Goal: Information Seeking & Learning: Learn about a topic

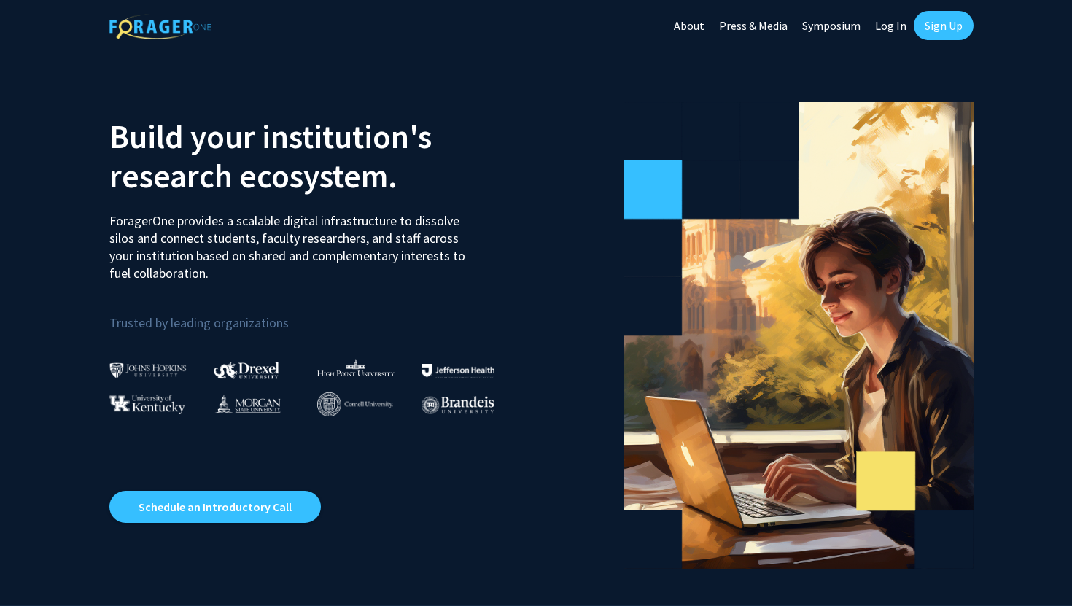
click at [886, 29] on link "Log In" at bounding box center [891, 25] width 46 height 51
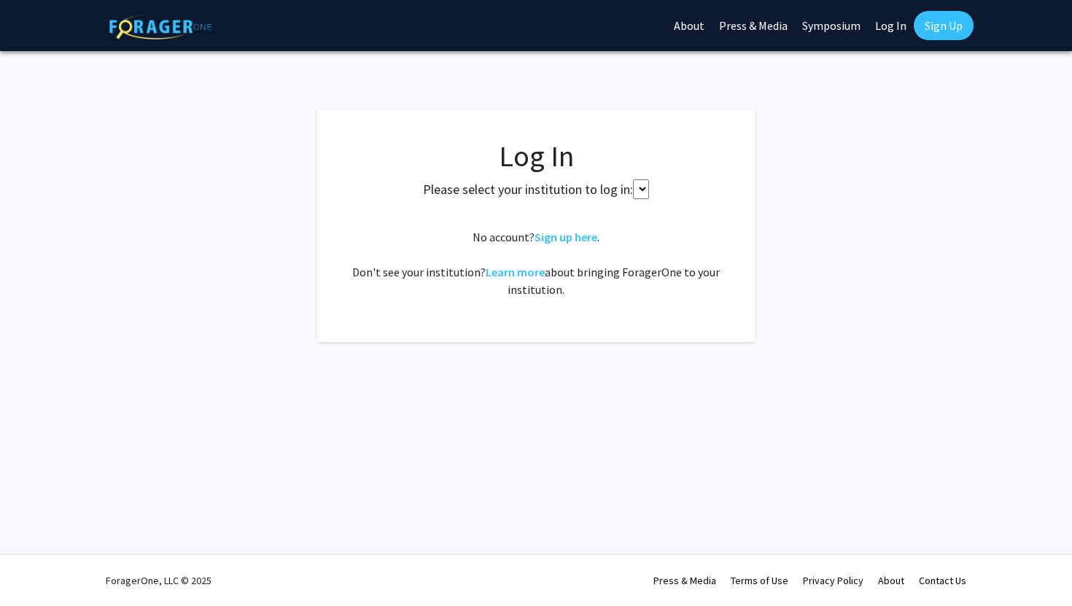
select select
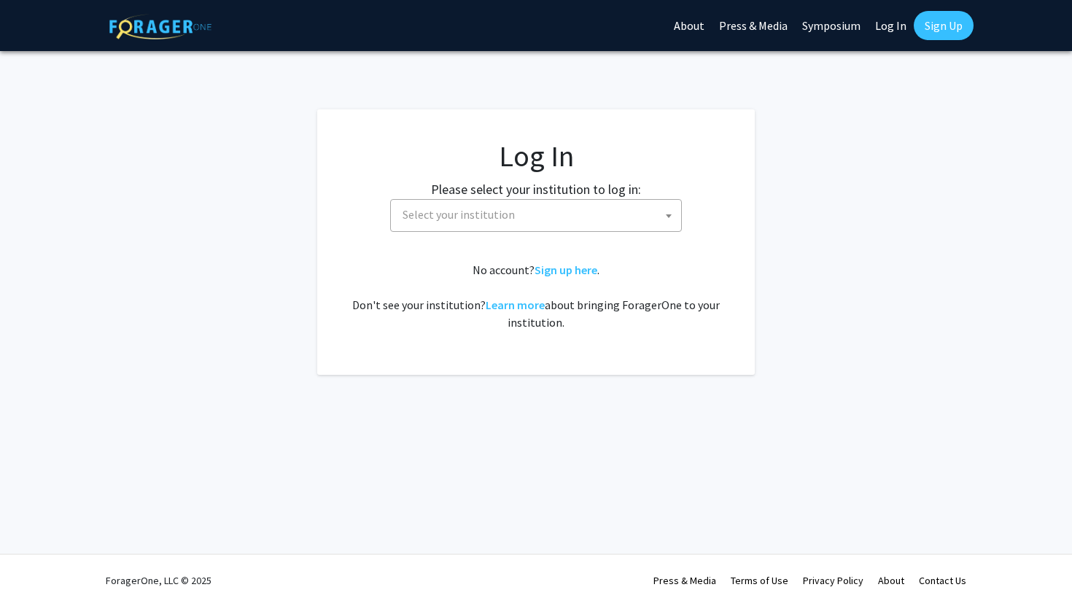
click at [499, 219] on span "Select your institution" at bounding box center [458, 214] width 112 height 15
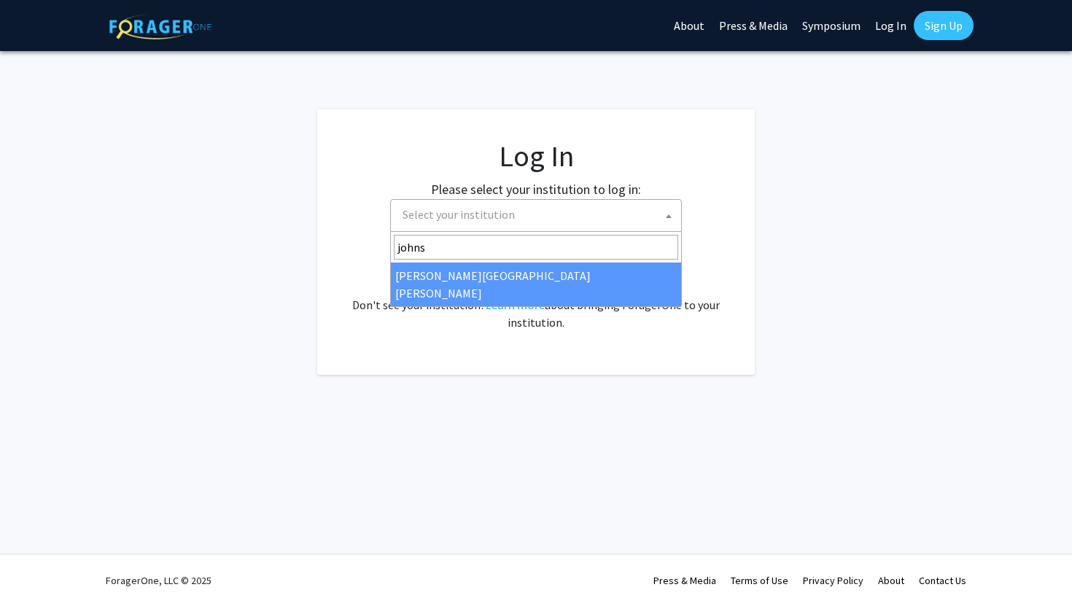
type input "johns"
select select "1"
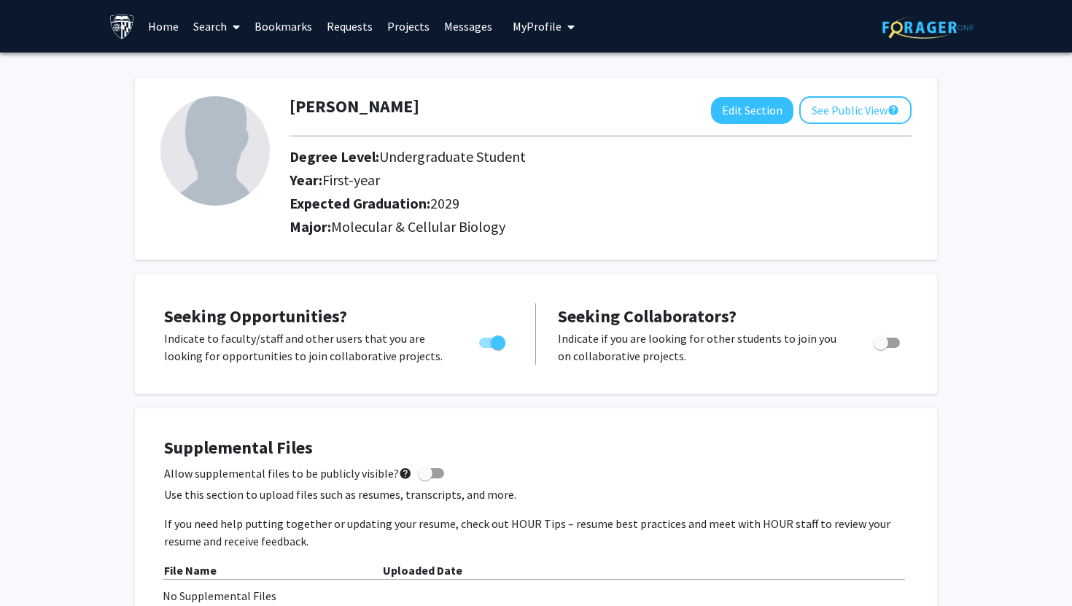
click at [417, 229] on span "Molecular & Cellular Biology" at bounding box center [418, 226] width 174 height 18
click at [389, 229] on span "Molecular & Cellular Biology" at bounding box center [418, 226] width 174 height 18
click at [126, 20] on img at bounding box center [122, 27] width 26 height 26
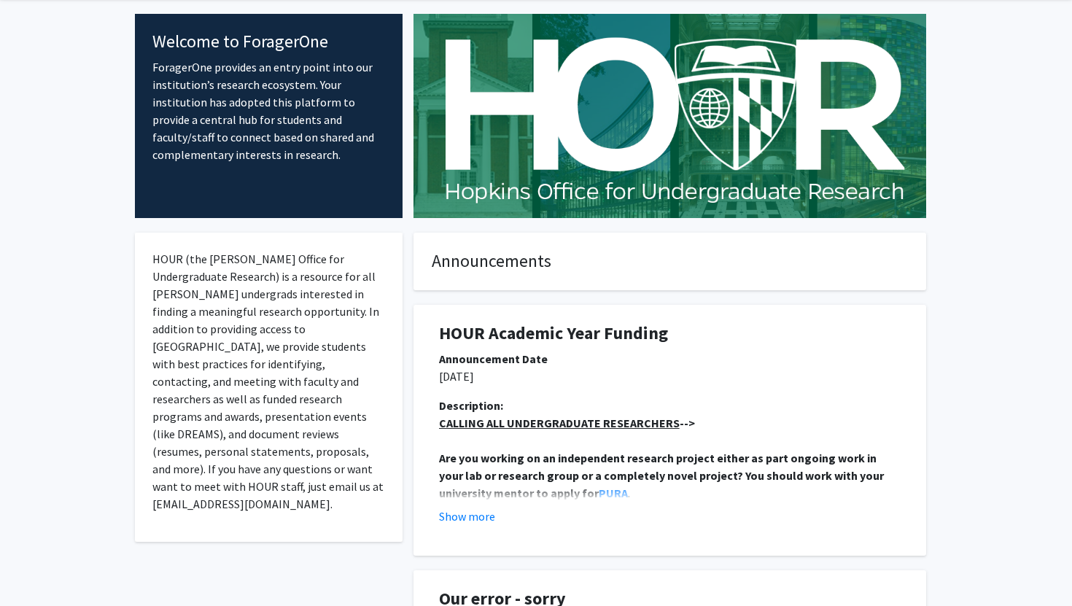
scroll to position [149, 0]
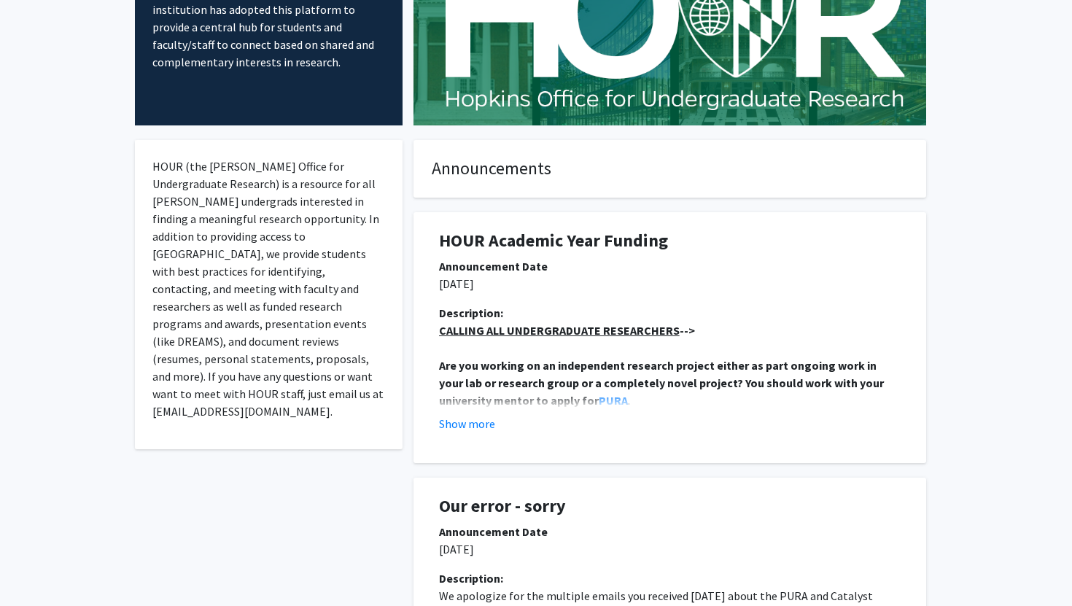
click at [410, 205] on div "HOUR Academic Year Funding Announcement Date [DATE] Description: CALLING ALL UN…" at bounding box center [669, 330] width 534 height 265
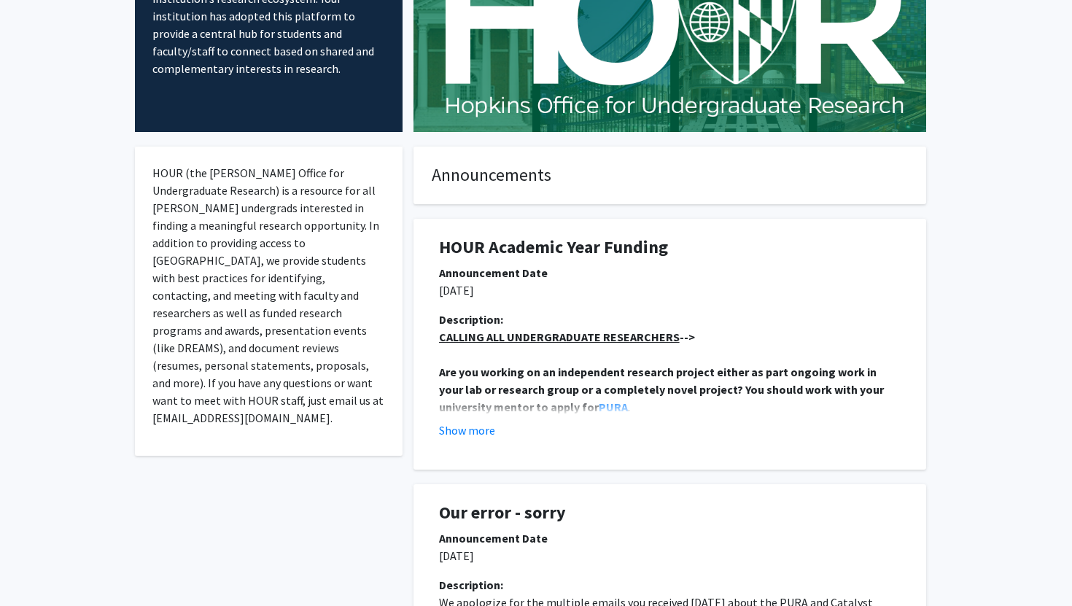
scroll to position [0, 0]
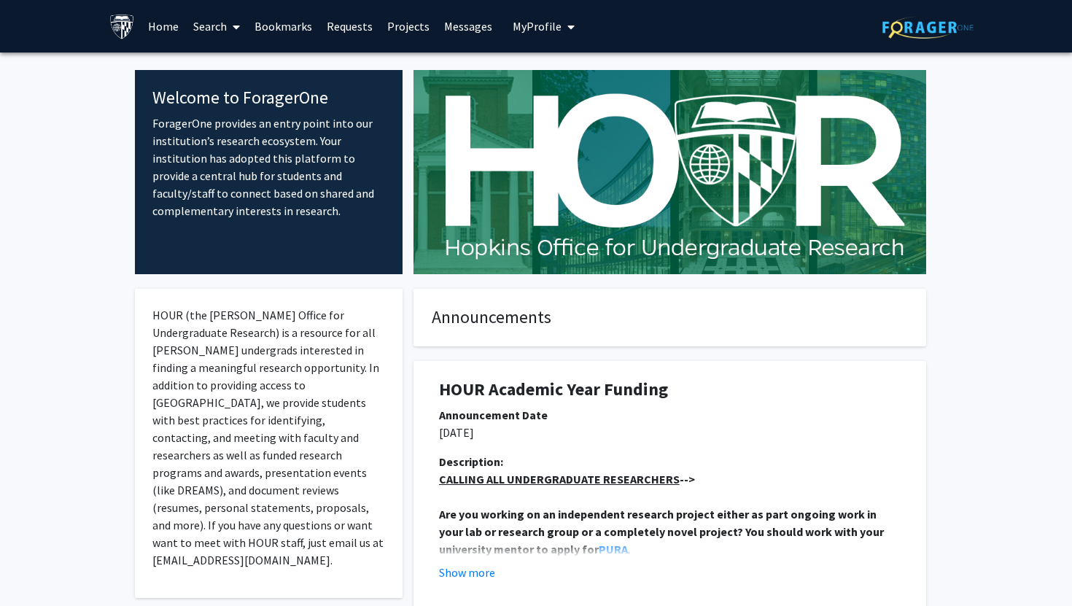
click at [234, 31] on icon at bounding box center [236, 27] width 7 height 12
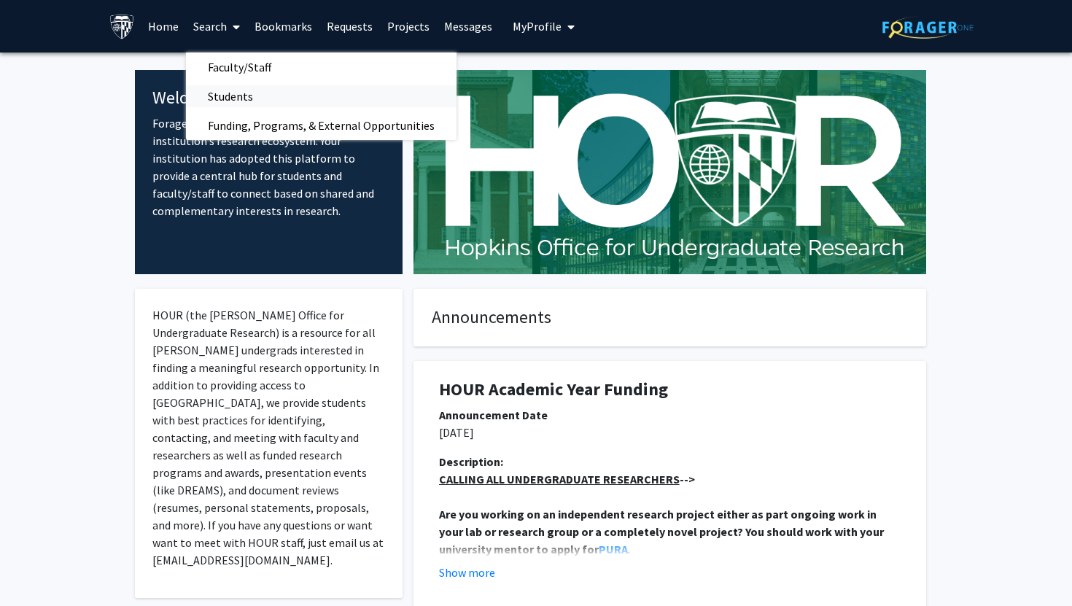
click at [232, 94] on span "Students" at bounding box center [230, 96] width 89 height 29
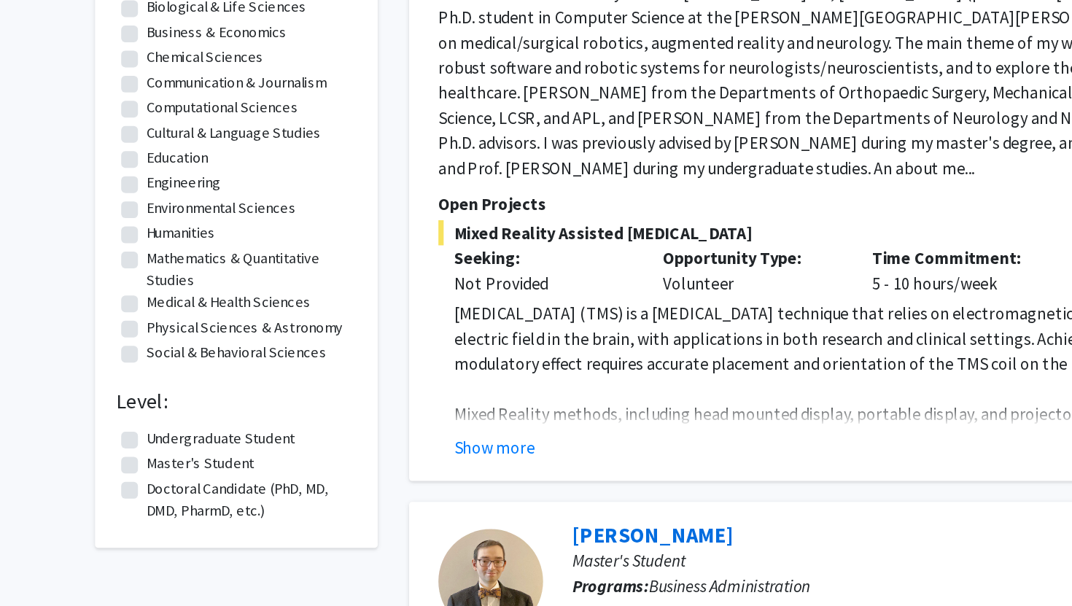
scroll to position [168, 0]
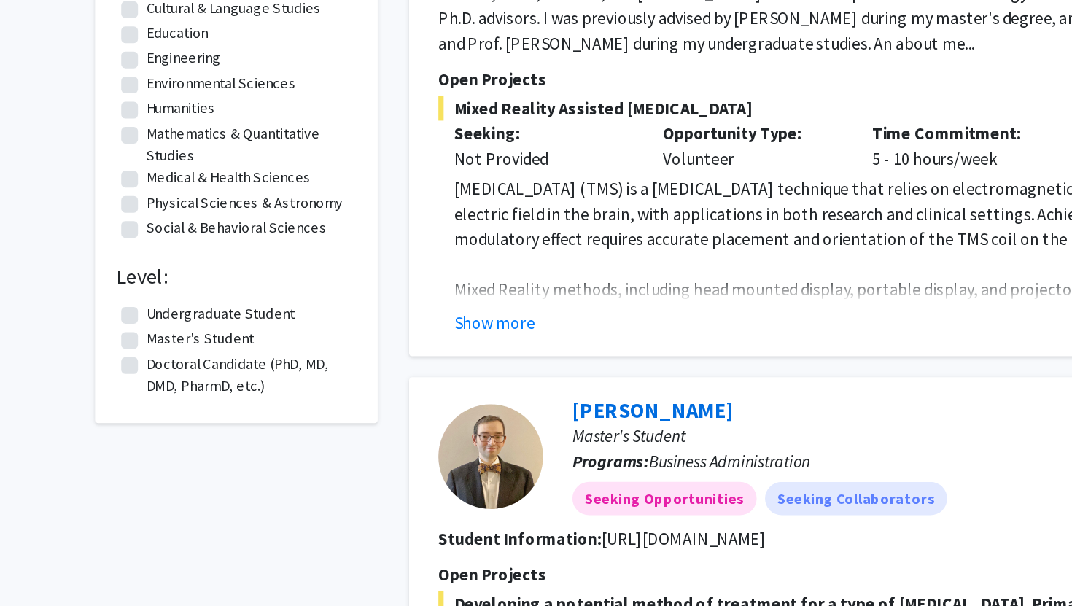
click at [145, 404] on label "Undergraduate Student" at bounding box center [197, 401] width 104 height 15
click at [145, 404] on input "Undergraduate Student" at bounding box center [149, 398] width 9 height 9
checkbox input "true"
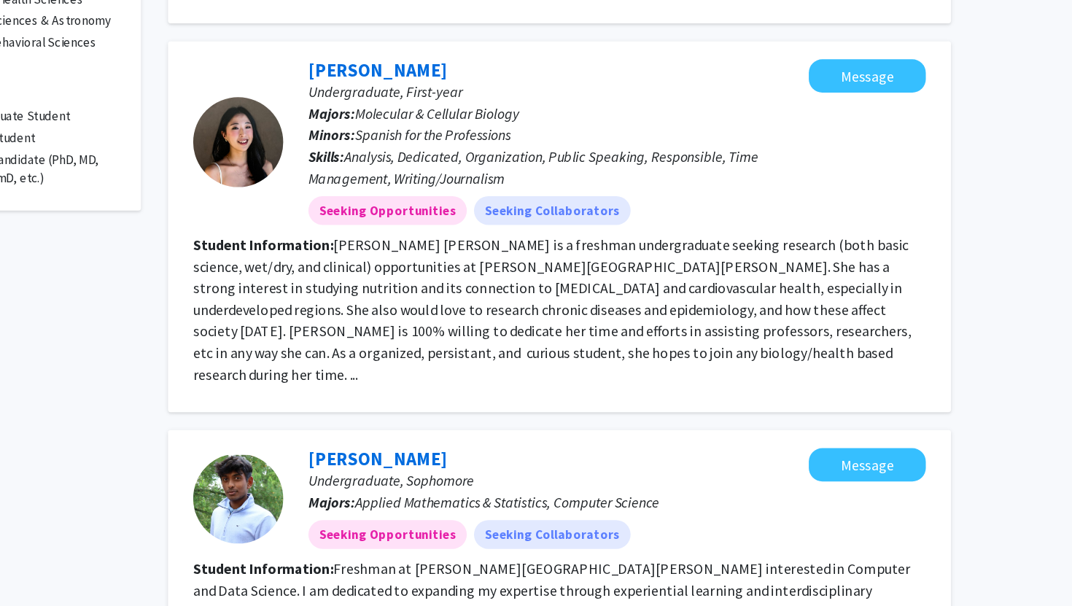
scroll to position [314, 0]
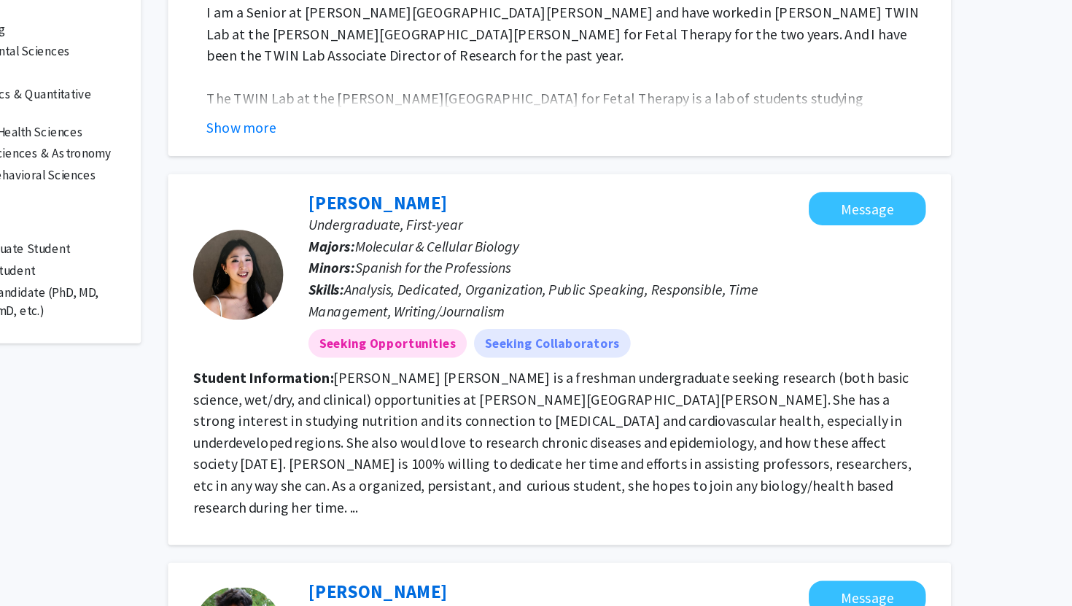
click at [585, 445] on fg-read-more "[PERSON_NAME] [PERSON_NAME] is a freshman undergraduate seeking research (both …" at bounding box center [639, 413] width 582 height 120
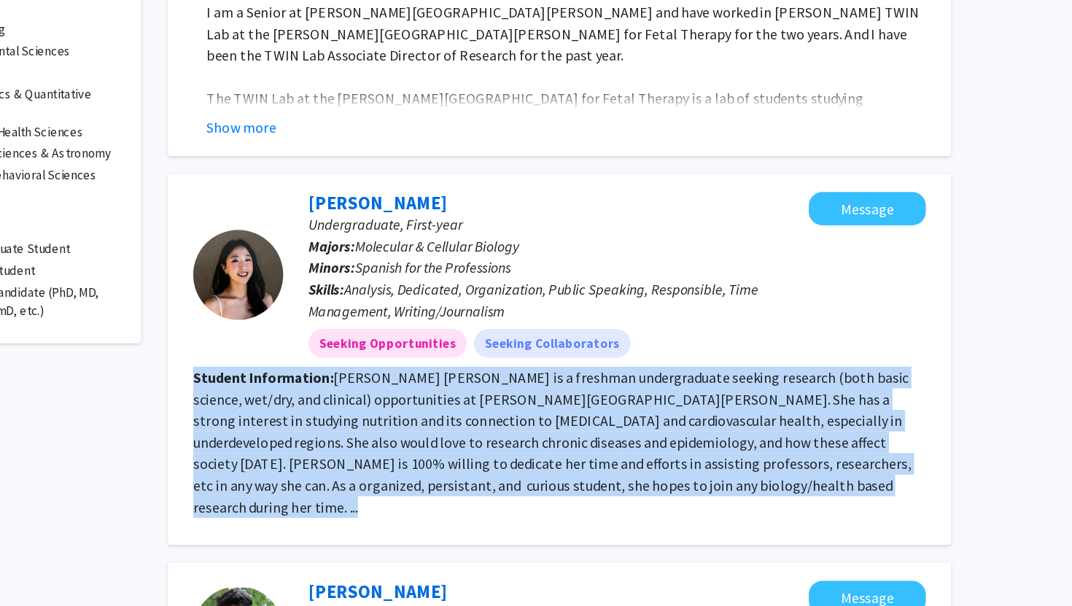
click at [585, 445] on fg-read-more "[PERSON_NAME] [PERSON_NAME] is a freshman undergraduate seeking research (both …" at bounding box center [639, 413] width 582 height 120
click at [584, 450] on fg-read-more "[PERSON_NAME] [PERSON_NAME] is a freshman undergraduate seeking research (both …" at bounding box center [639, 413] width 582 height 120
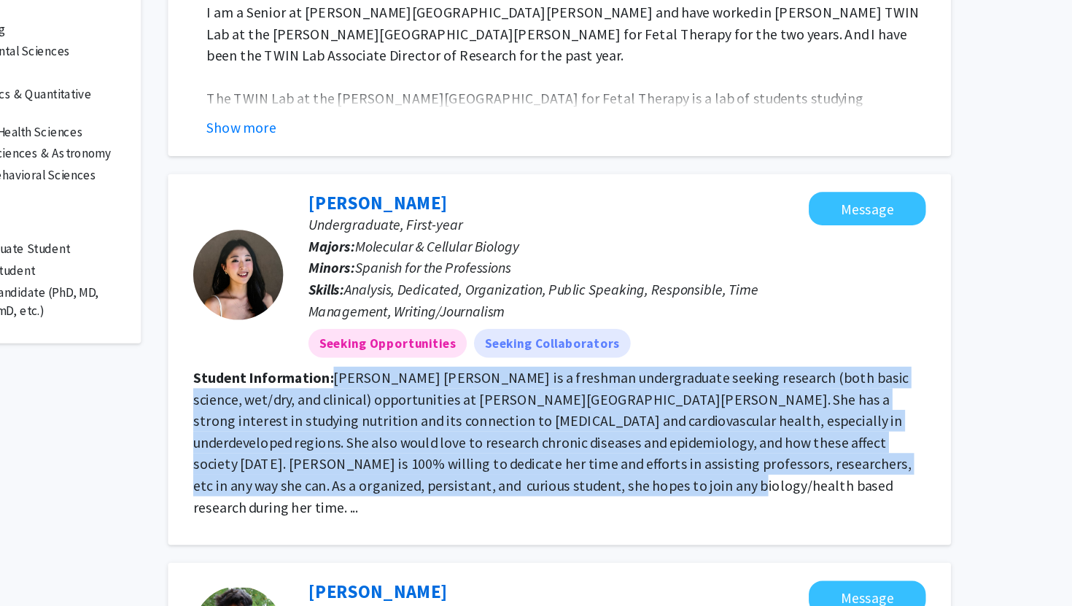
drag, startPoint x: 584, startPoint y: 450, endPoint x: 472, endPoint y: 362, distance: 142.8
click at [472, 362] on fg-read-more "[PERSON_NAME] [PERSON_NAME] is a freshman undergraduate seeking research (both …" at bounding box center [639, 413] width 582 height 120
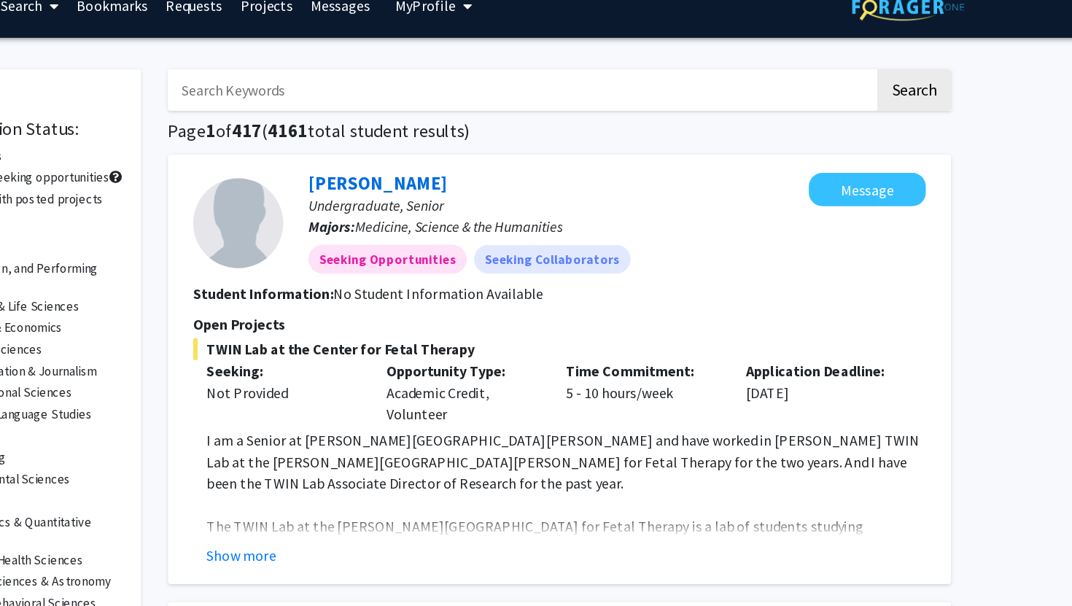
scroll to position [0, 0]
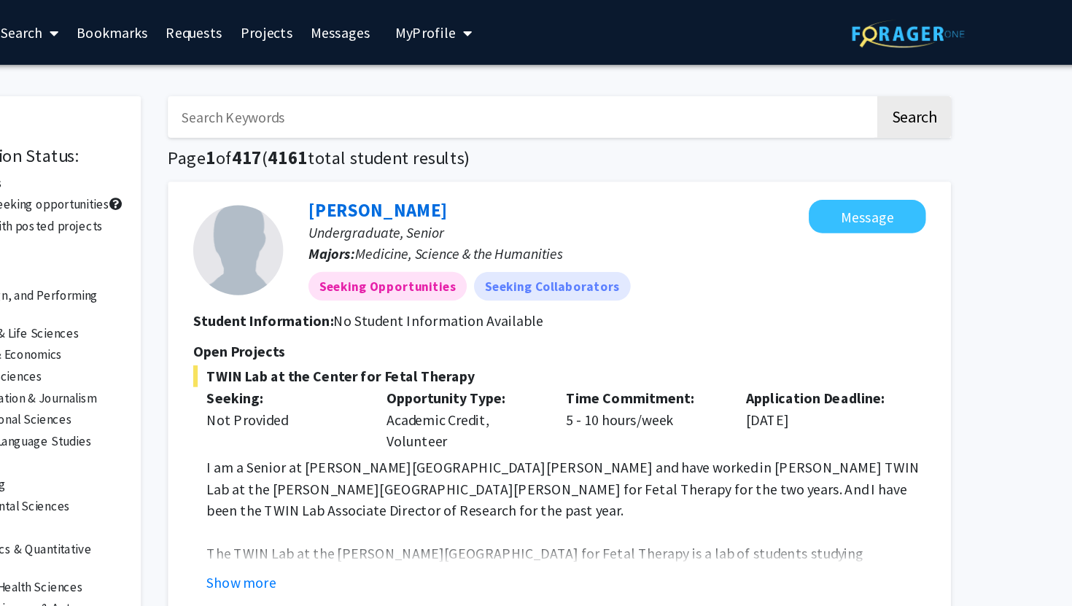
click at [561, 26] on span "My profile dropdown to access profile and logout" at bounding box center [567, 26] width 13 height 51
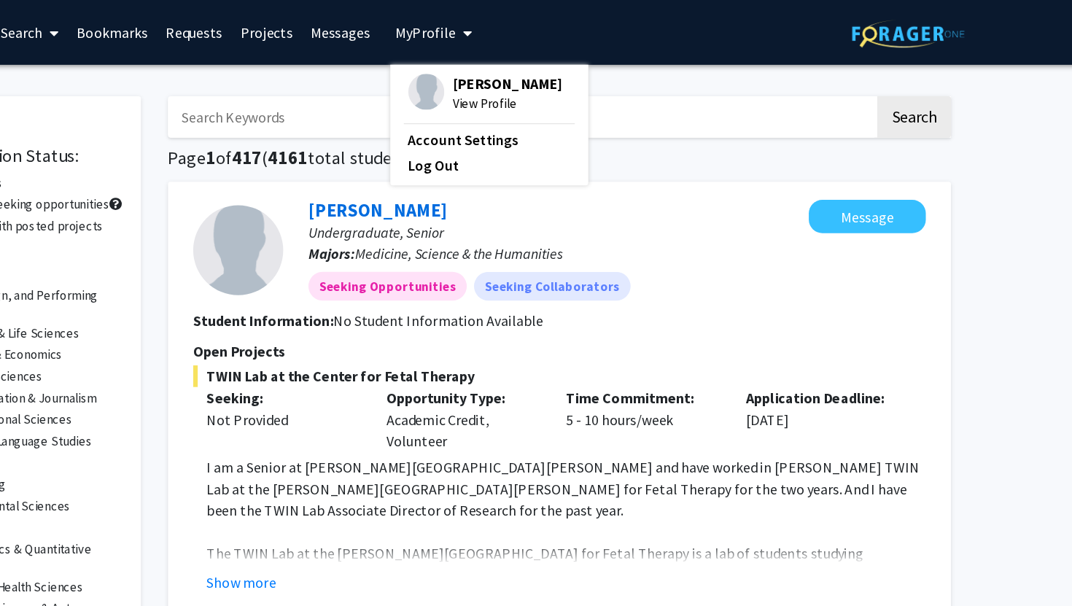
click at [561, 69] on span "[PERSON_NAME]" at bounding box center [603, 68] width 88 height 16
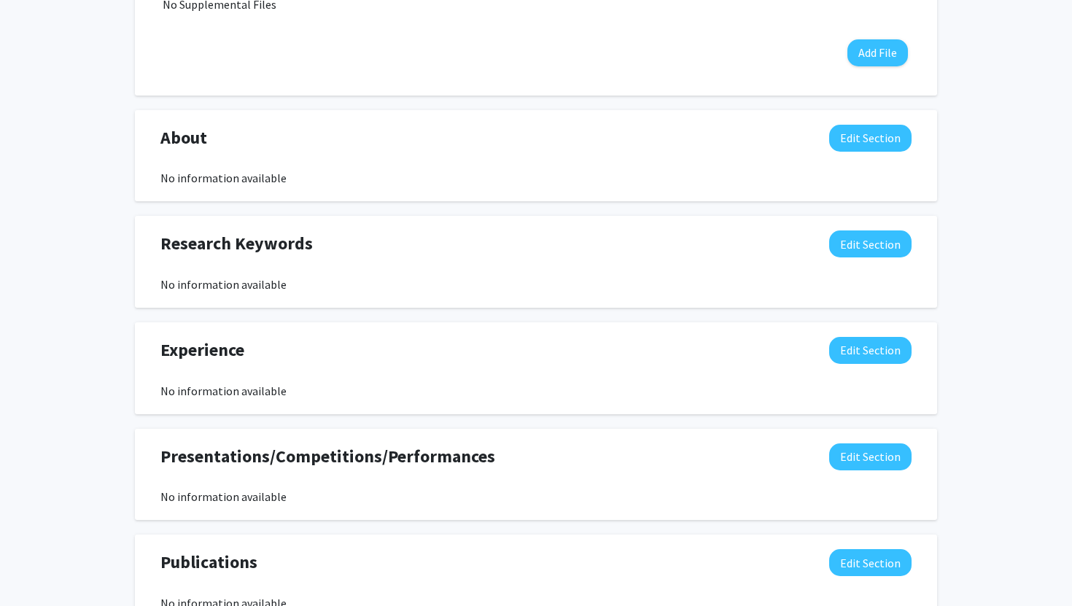
scroll to position [808, 0]
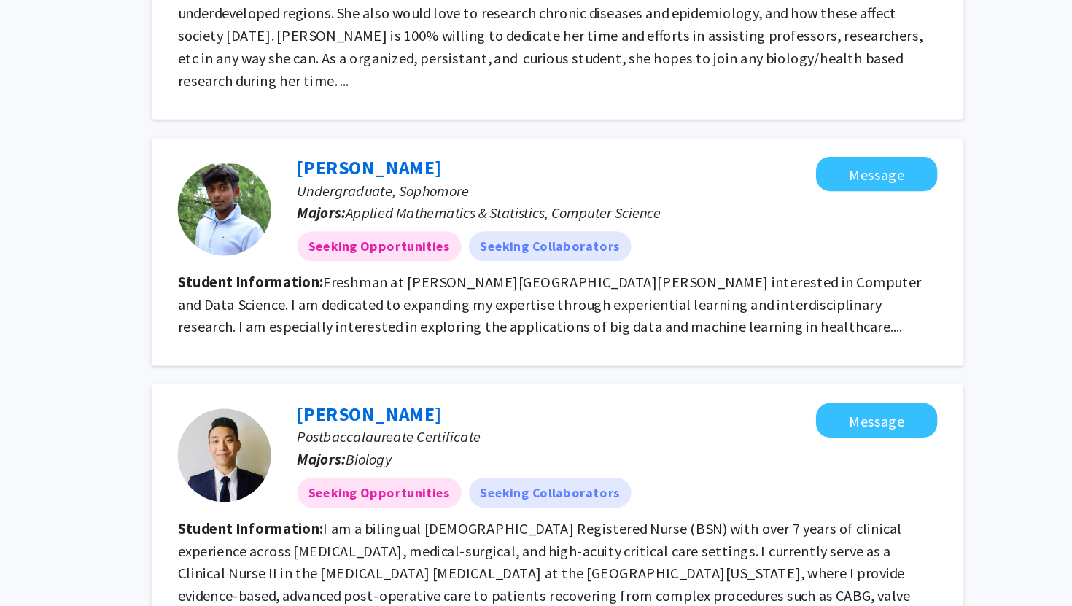
scroll to position [321, 0]
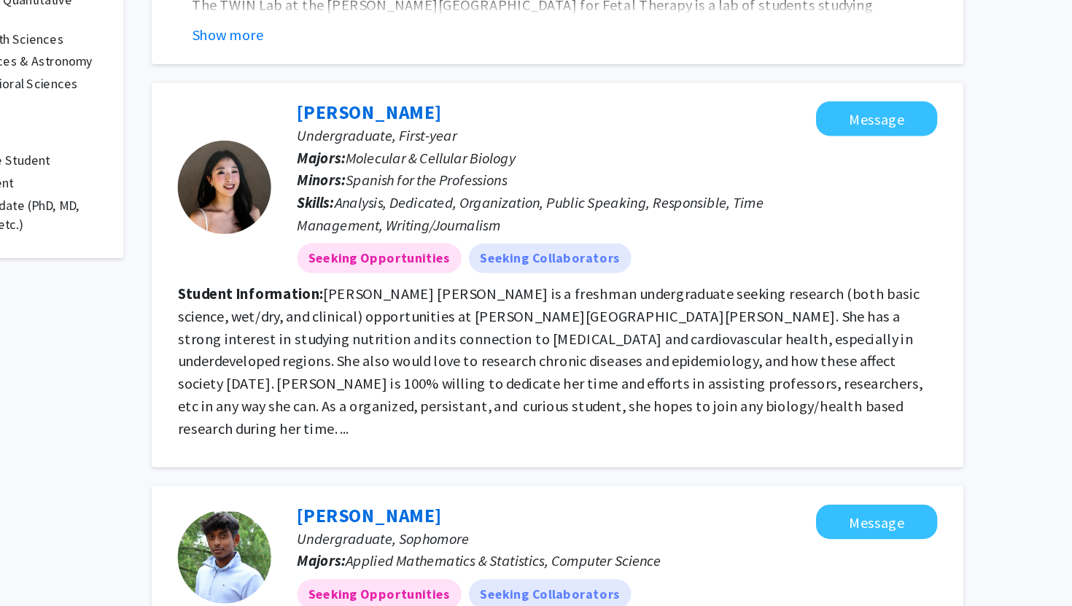
click at [477, 409] on fg-read-more "[PERSON_NAME] [PERSON_NAME] is a freshman undergraduate seeking research (both …" at bounding box center [639, 406] width 582 height 120
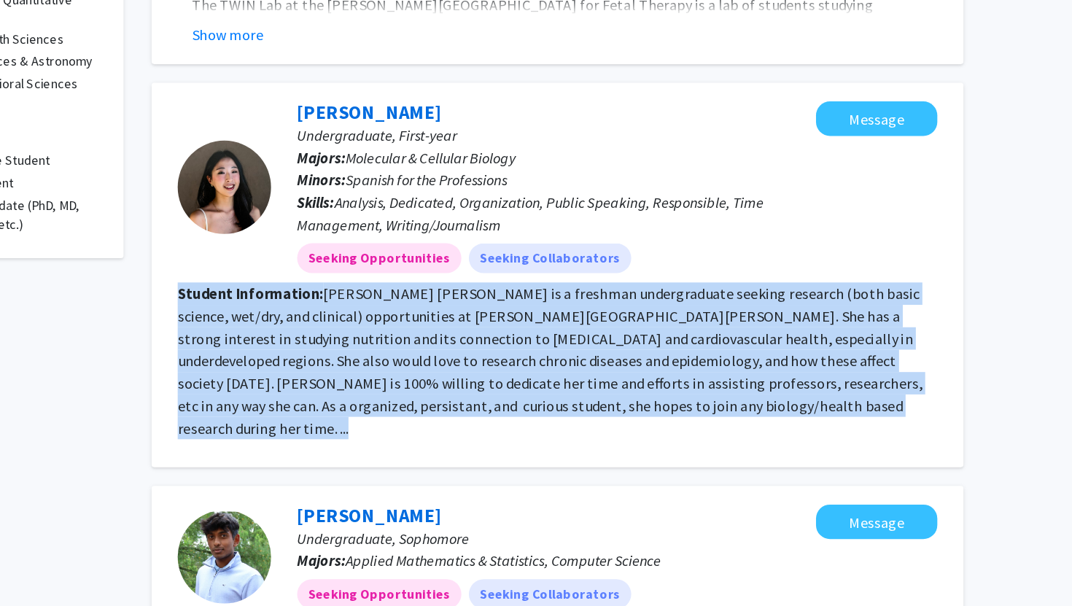
click at [477, 409] on fg-read-more "[PERSON_NAME] [PERSON_NAME] is a freshman undergraduate seeking research (both …" at bounding box center [639, 406] width 582 height 120
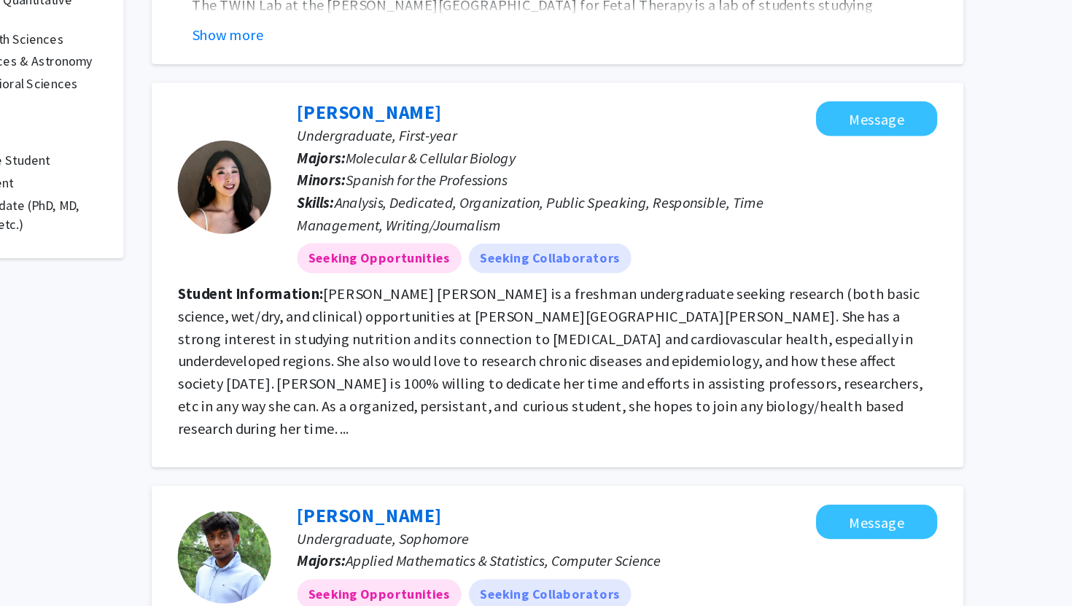
click at [507, 292] on span "Analysis, Dedicated, Organization, Public Speaking, Responsible, Time Managemen…" at bounding box center [624, 290] width 364 height 32
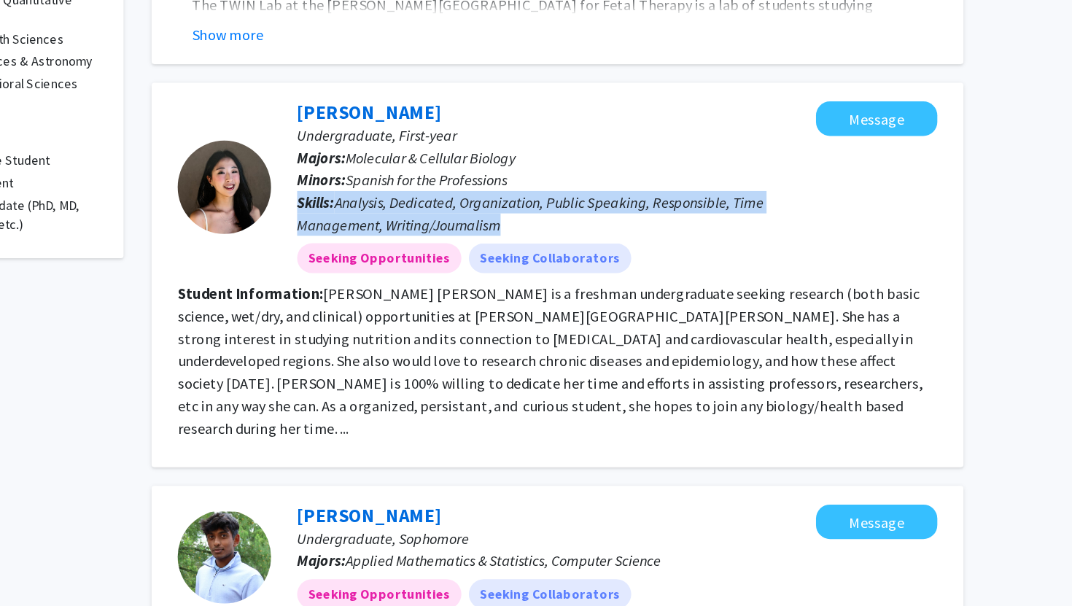
click at [507, 292] on span "Analysis, Dedicated, Organization, Public Speaking, Responsible, Time Managemen…" at bounding box center [624, 290] width 364 height 32
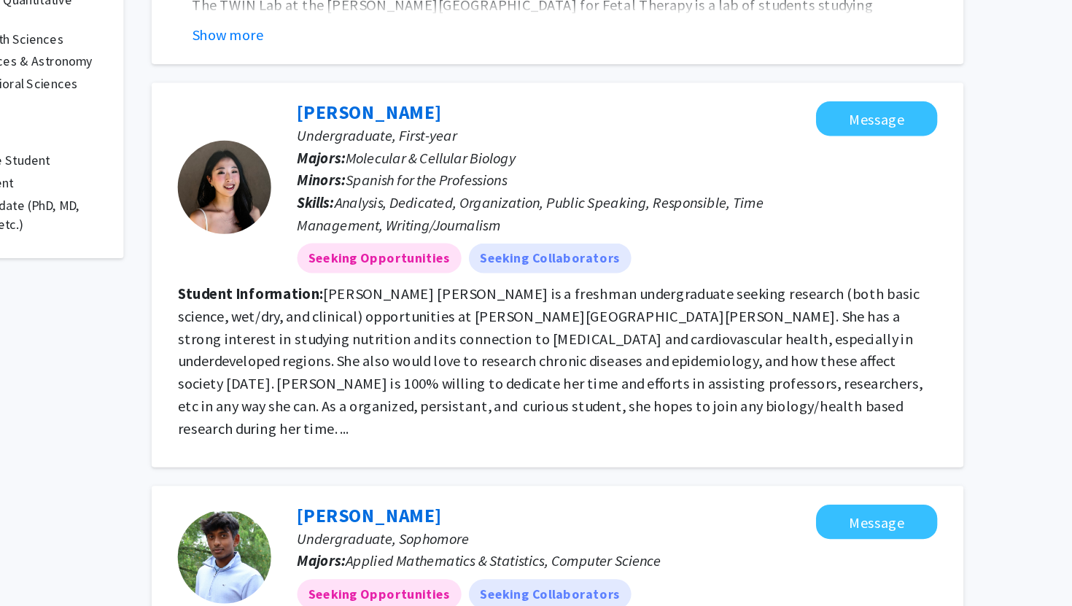
click at [498, 258] on span "Spanish for the Professions" at bounding box center [543, 264] width 126 height 15
click at [411, 281] on div at bounding box center [384, 269] width 73 height 73
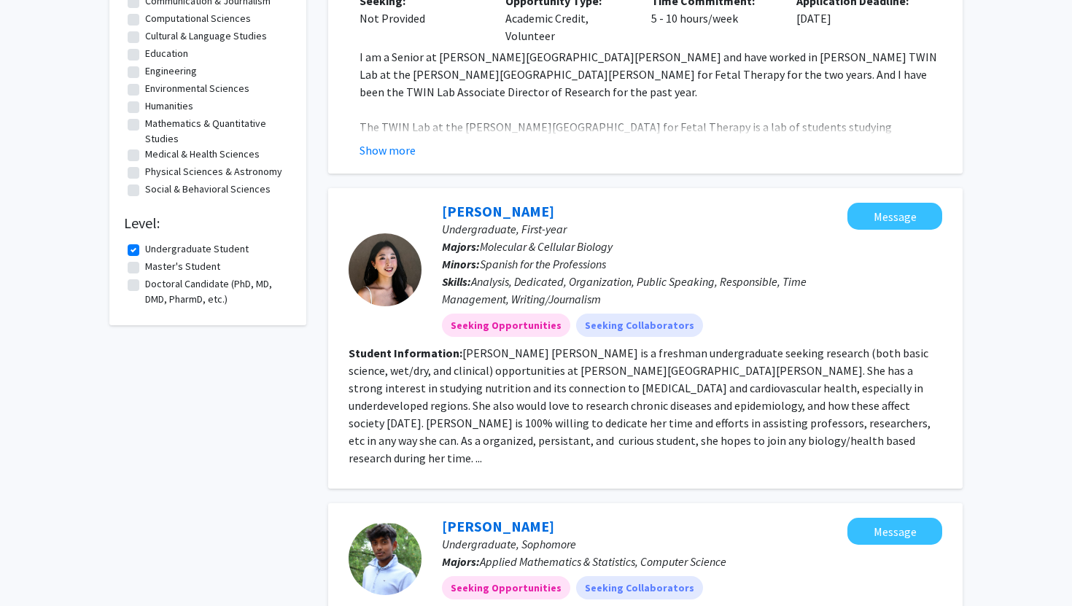
scroll to position [0, 0]
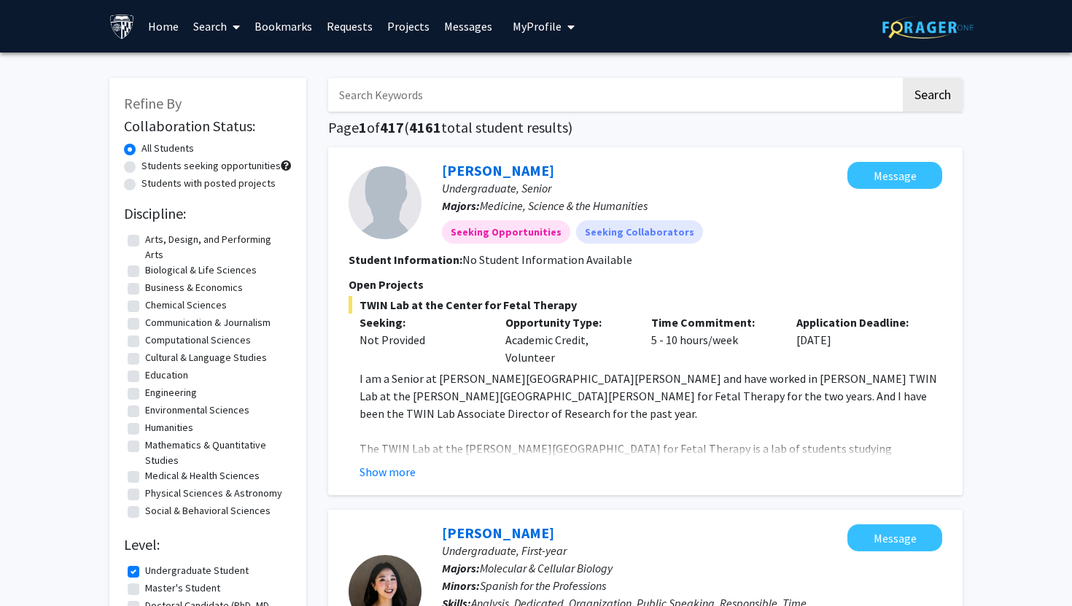
click at [384, 23] on link "Projects" at bounding box center [408, 26] width 57 height 51
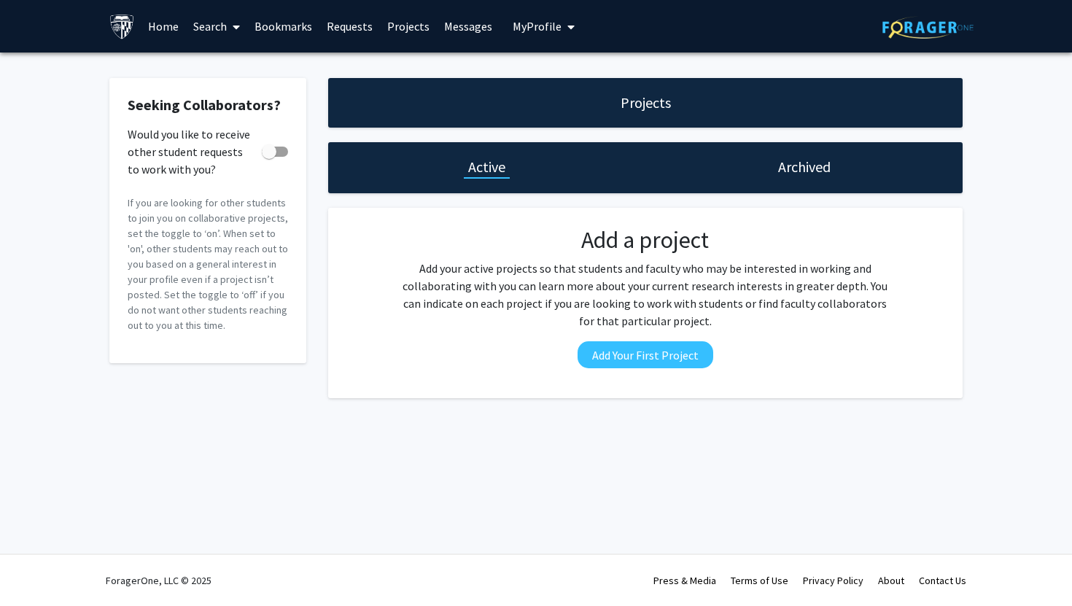
click at [446, 20] on link "Messages" at bounding box center [468, 26] width 63 height 51
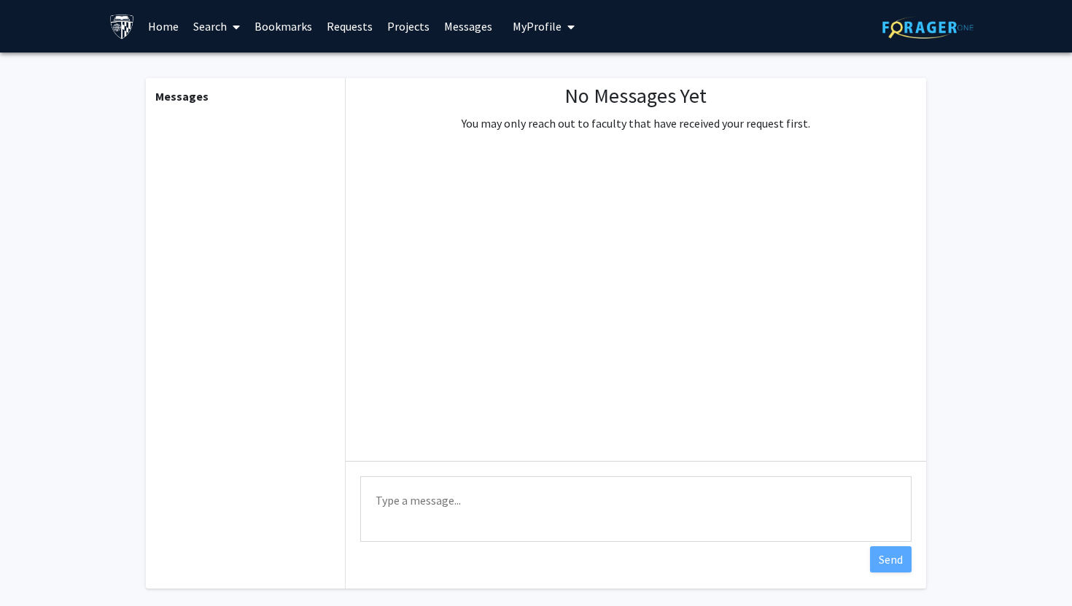
click at [273, 31] on link "Bookmarks" at bounding box center [283, 26] width 72 height 51
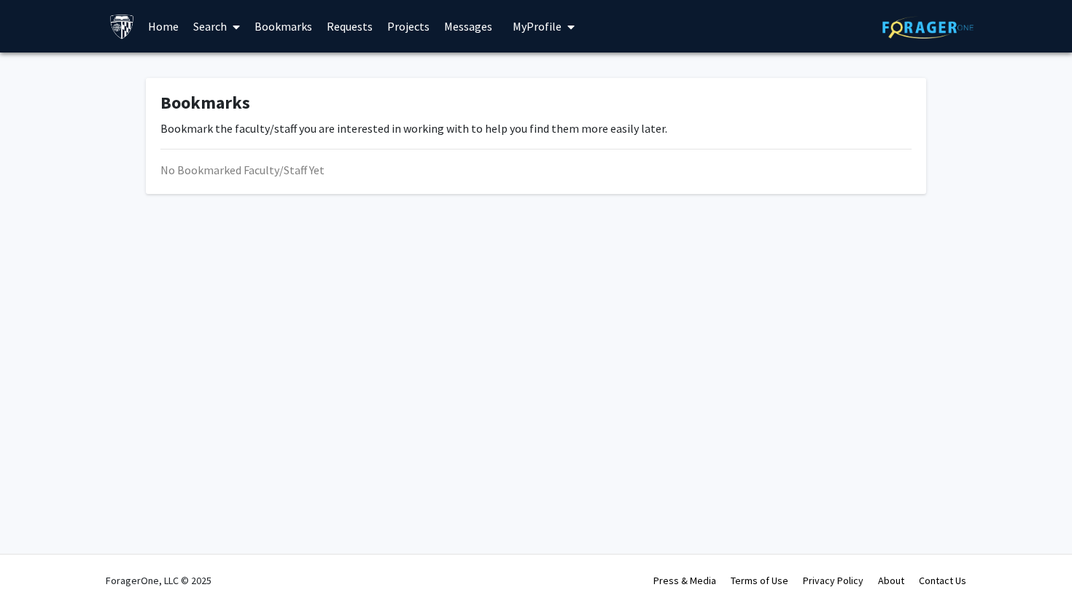
click at [158, 32] on link "Home" at bounding box center [163, 26] width 45 height 51
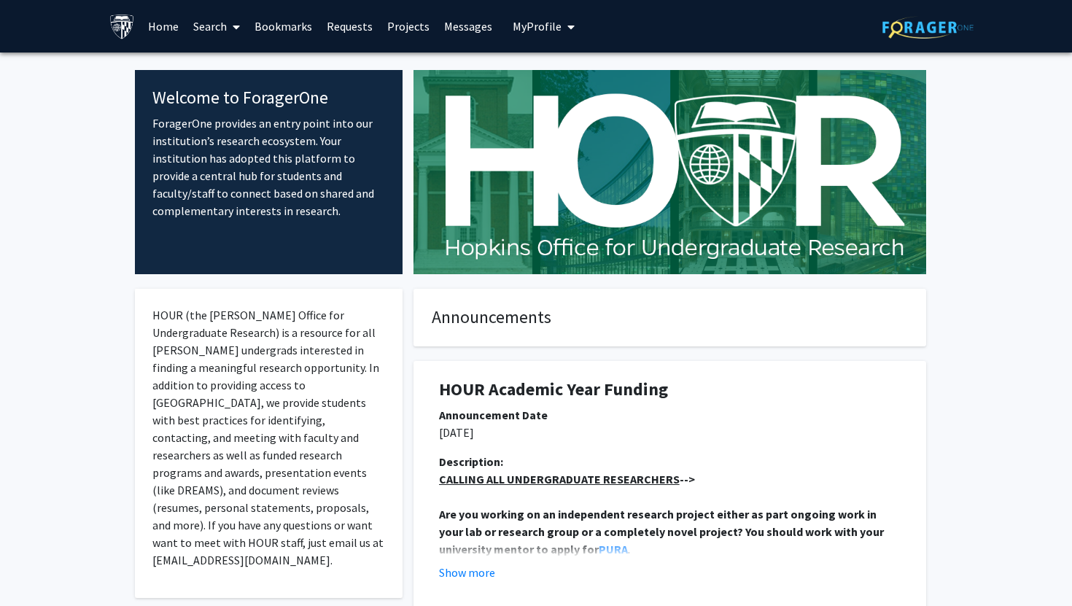
click at [217, 30] on link "Search" at bounding box center [216, 26] width 61 height 51
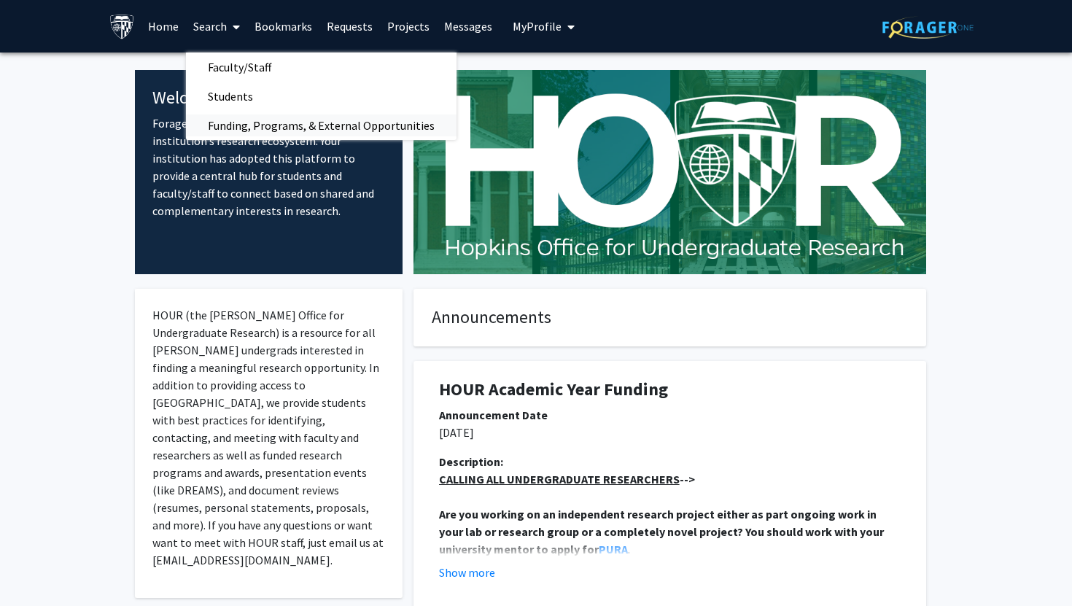
click at [240, 117] on span "Funding, Programs, & External Opportunities" at bounding box center [321, 125] width 270 height 29
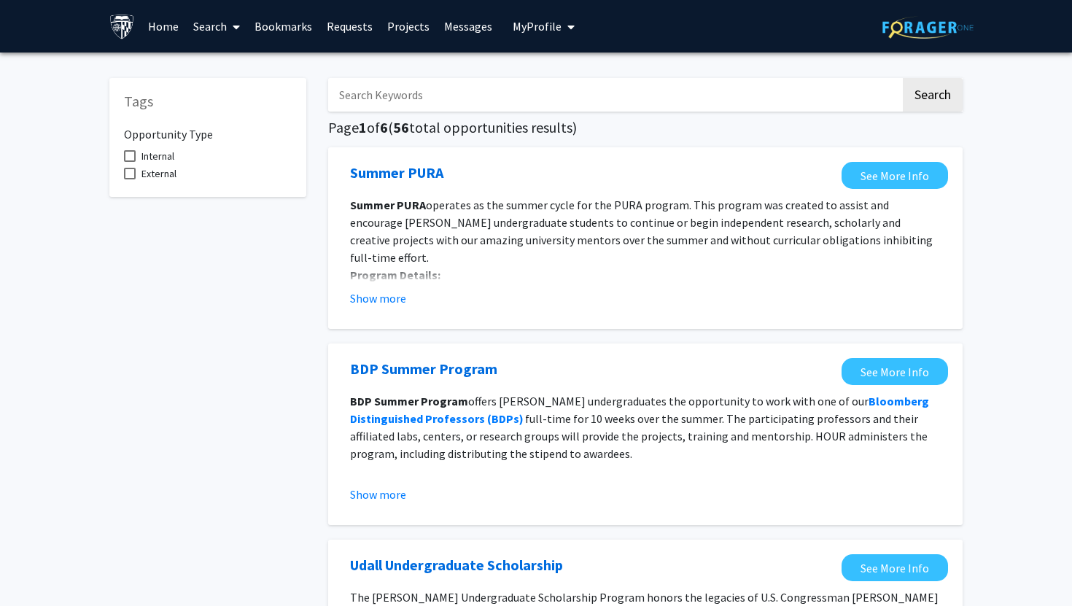
click at [237, 20] on span at bounding box center [233, 26] width 13 height 51
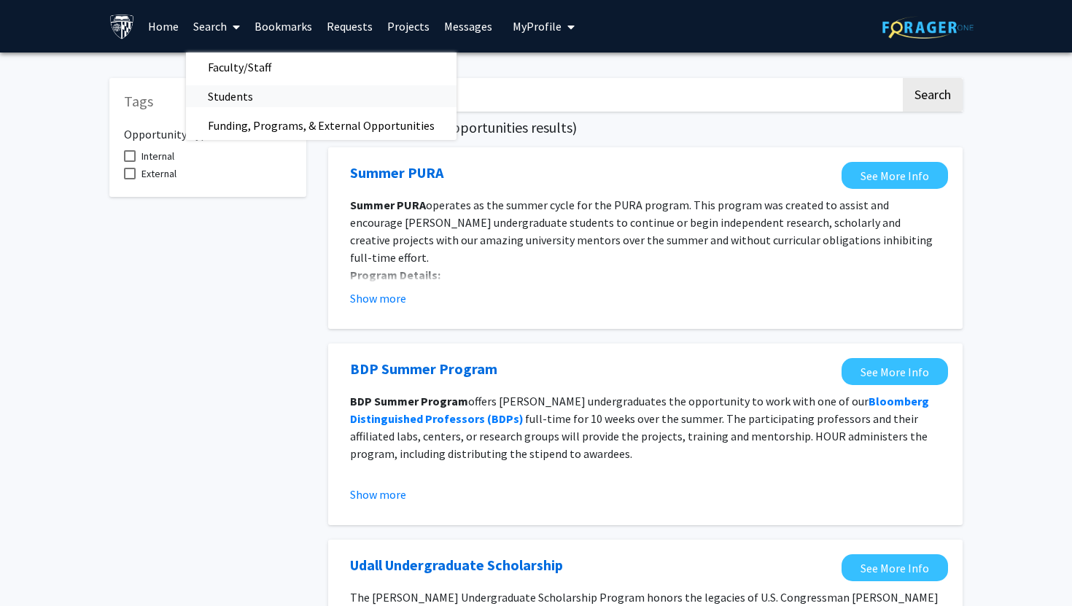
click at [243, 91] on span "Students" at bounding box center [230, 96] width 89 height 29
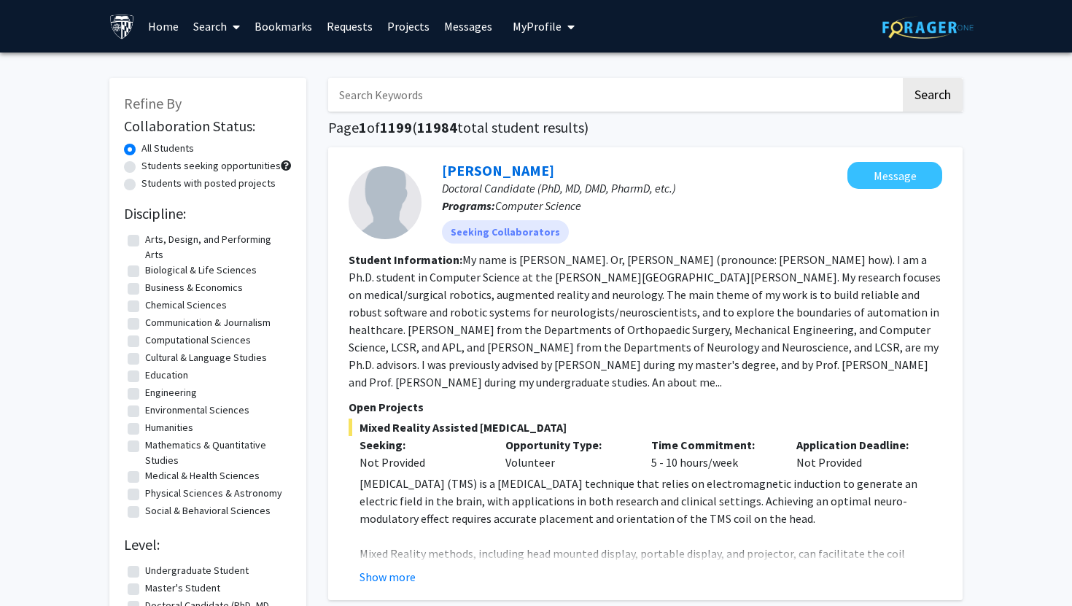
scroll to position [186, 0]
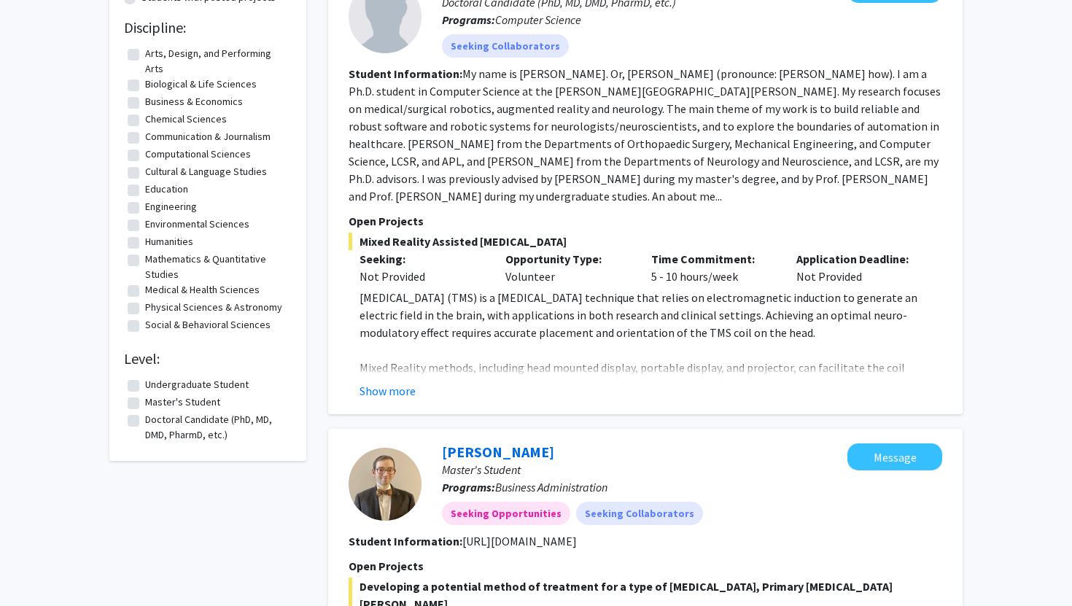
click at [145, 386] on label "Undergraduate Student" at bounding box center [197, 384] width 104 height 15
click at [145, 386] on input "Undergraduate Student" at bounding box center [149, 381] width 9 height 9
checkbox input "true"
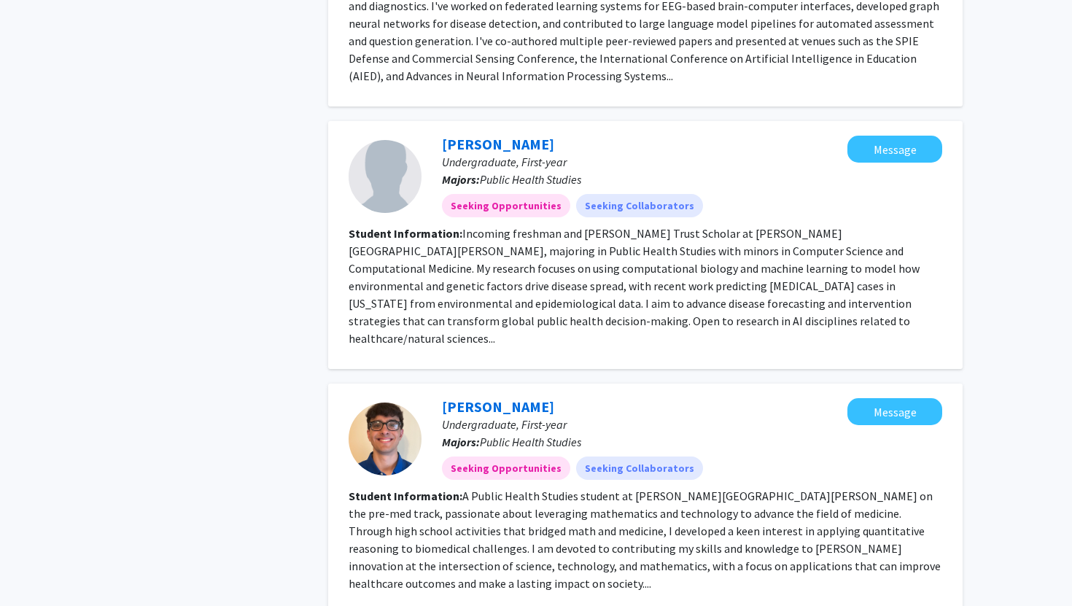
scroll to position [1922, 0]
